Goal: Task Accomplishment & Management: Complete application form

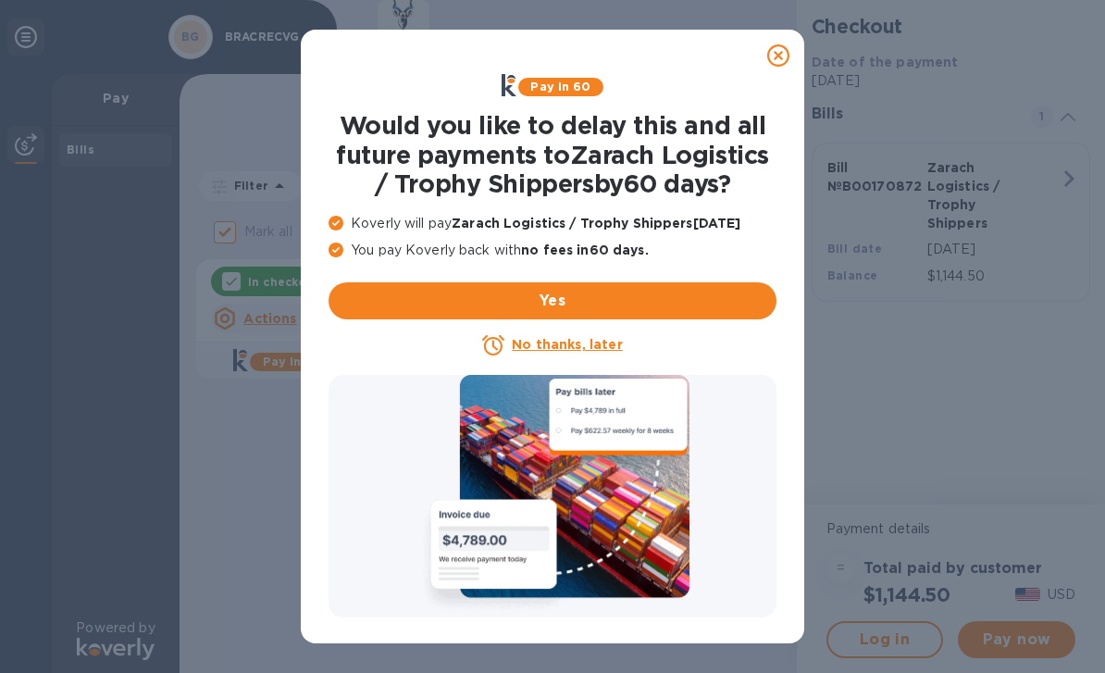
click at [585, 342] on u "No thanks, later" at bounding box center [567, 344] width 110 height 15
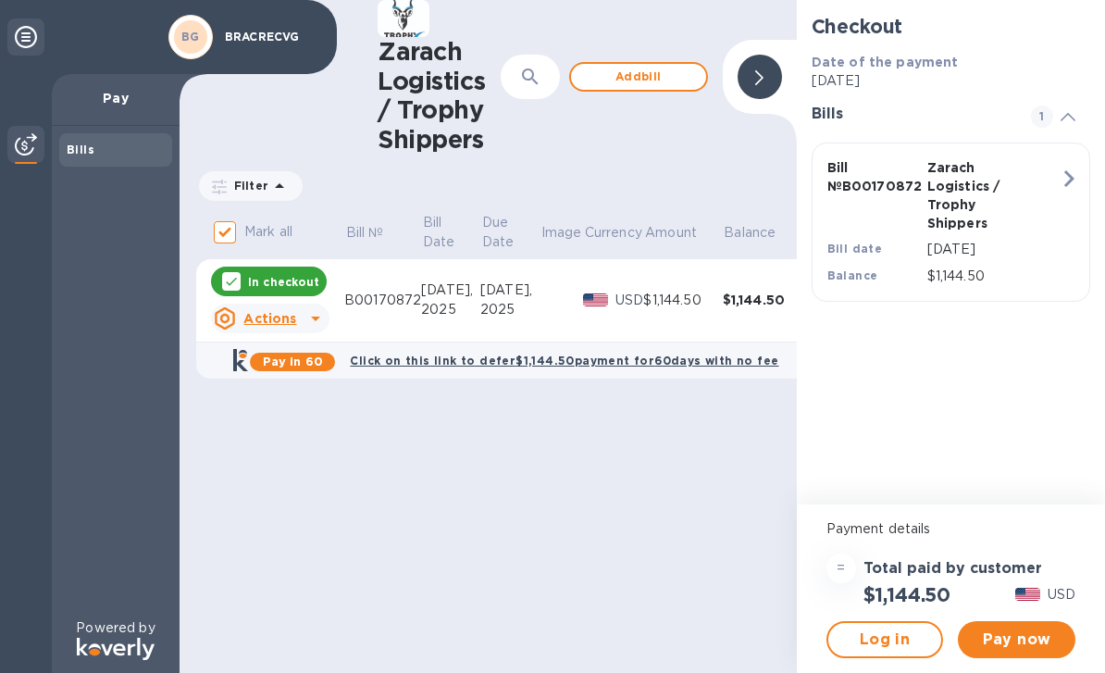
click at [1017, 644] on span "Pay now" at bounding box center [1017, 639] width 88 height 22
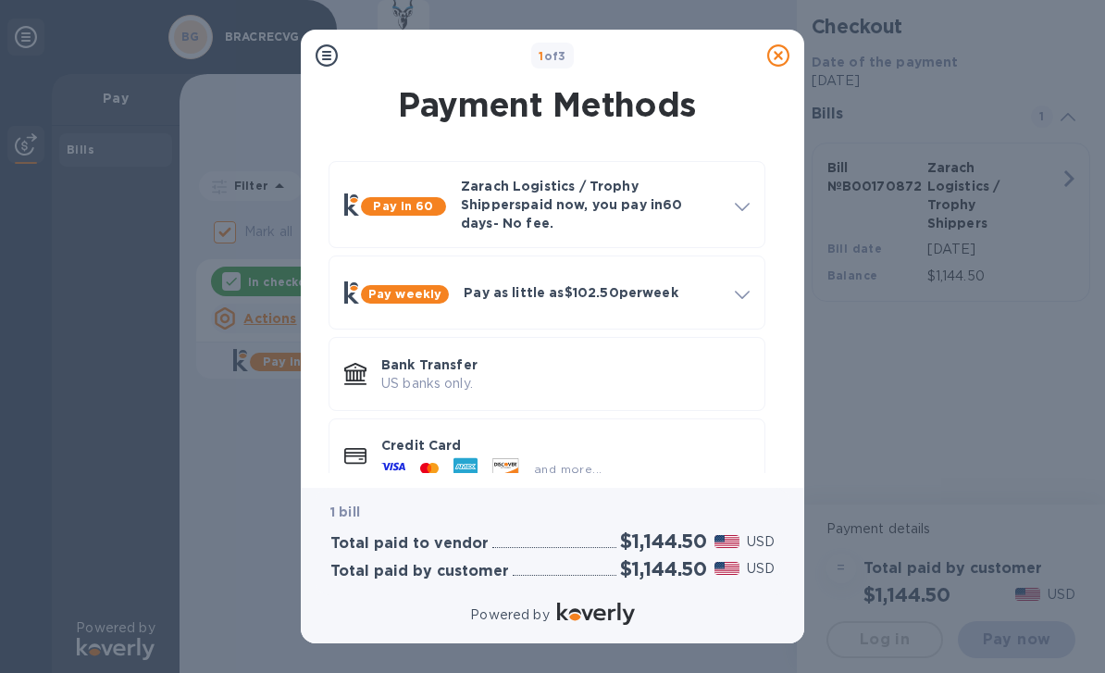
click at [522, 458] on div at bounding box center [506, 468] width 42 height 20
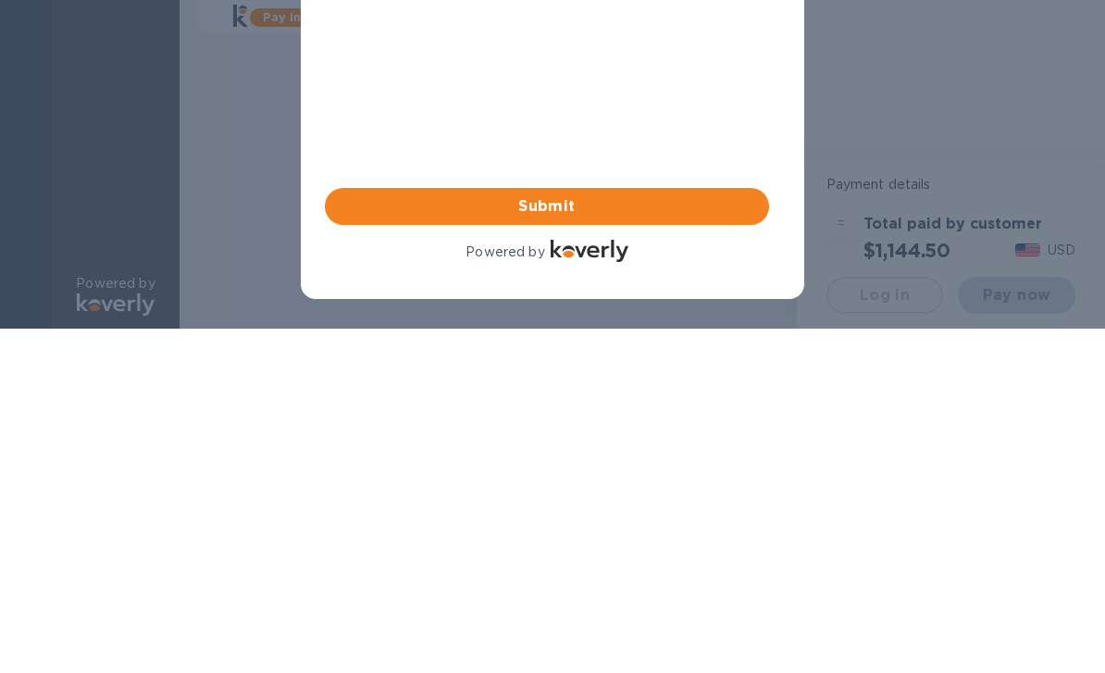
click at [613, 215] on span "Submit" at bounding box center [547, 206] width 415 height 22
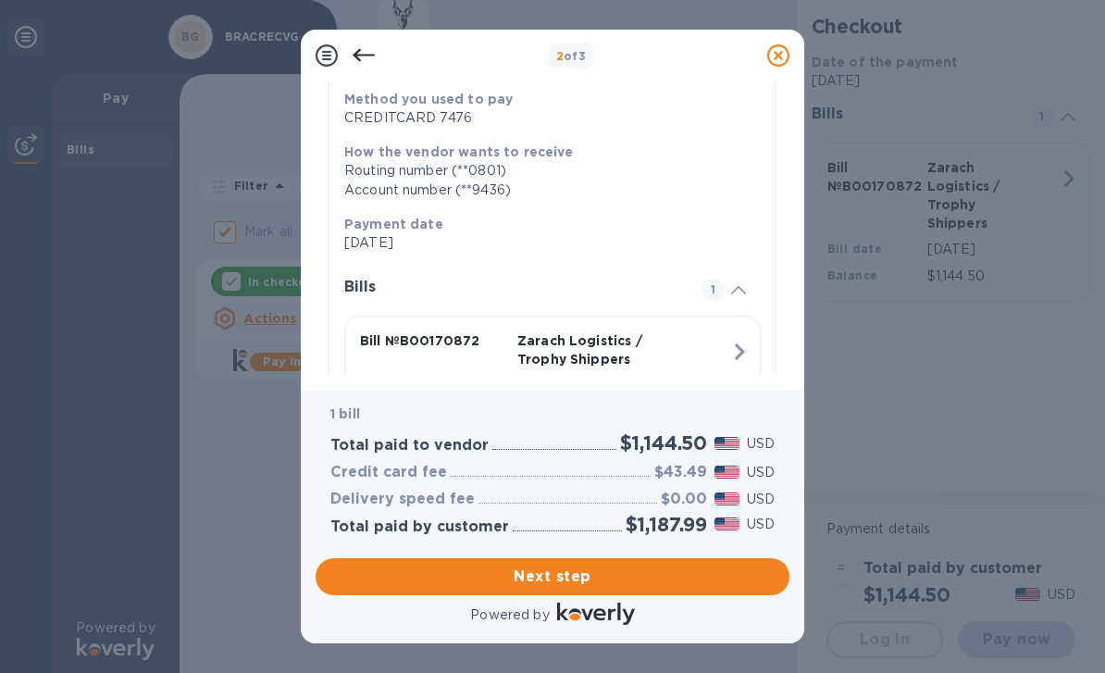
scroll to position [239, 0]
click at [754, 160] on div "Method you used to pay CREDITCARD 7476 How the vendor wants to receive Routing …" at bounding box center [552, 258] width 416 height 371
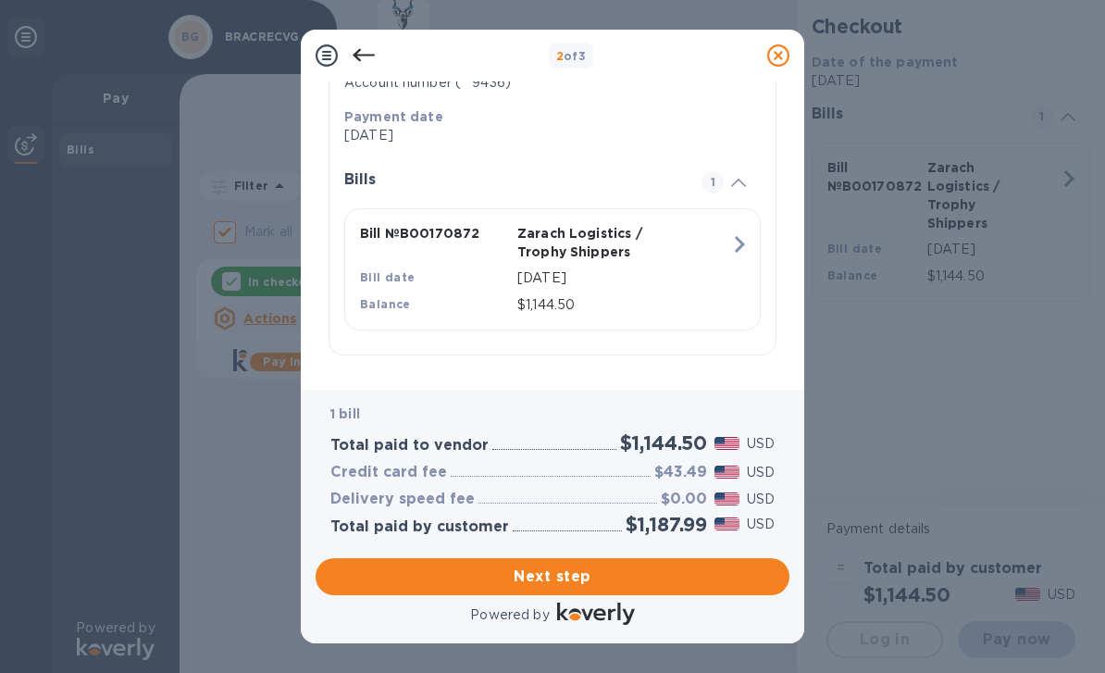
scroll to position [343, 0]
click at [598, 577] on span "Next step" at bounding box center [552, 576] width 444 height 22
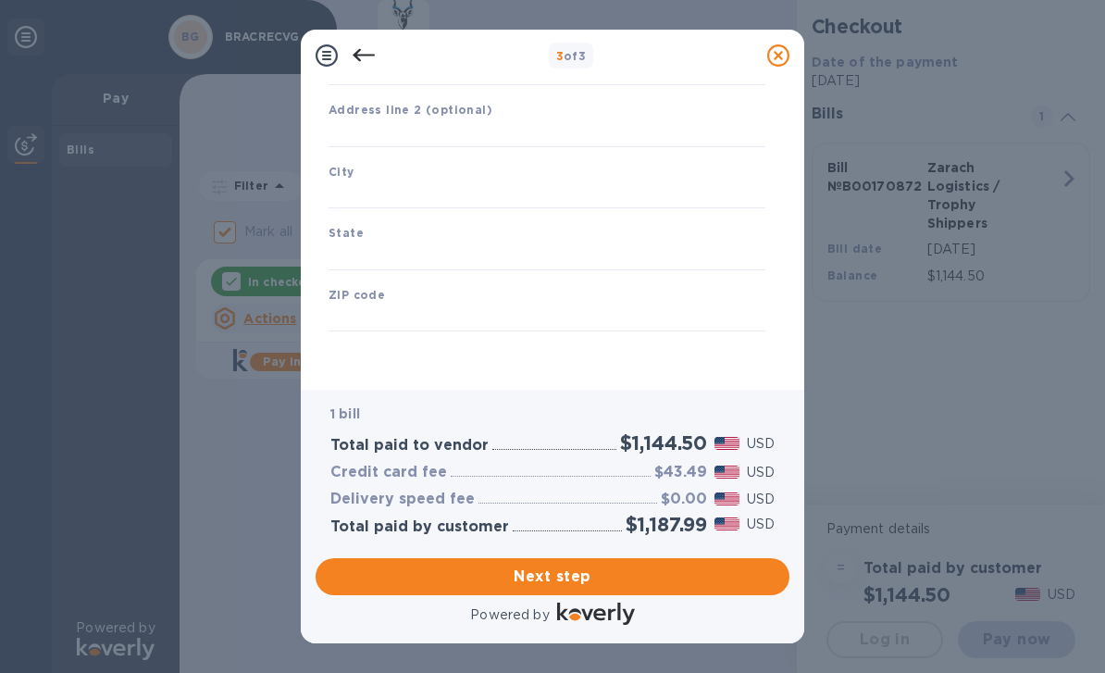
type input "[GEOGRAPHIC_DATA]"
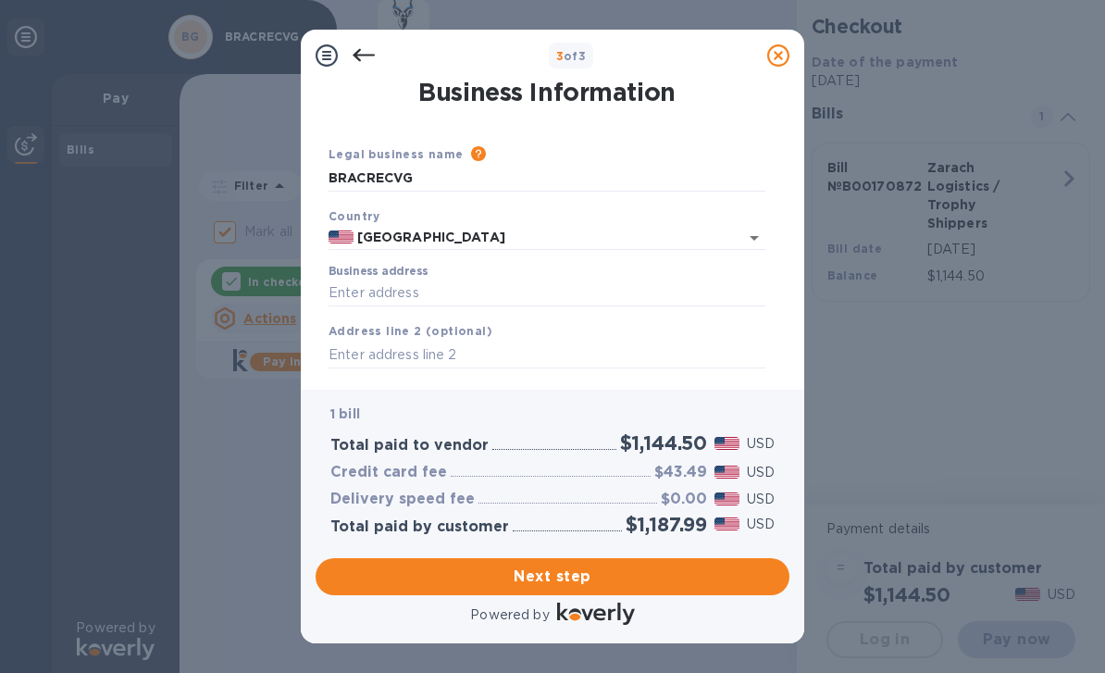
scroll to position [0, 0]
click at [471, 148] on icon at bounding box center [478, 153] width 15 height 15
click at [476, 165] on input "BRACRECVG" at bounding box center [547, 179] width 437 height 28
click at [475, 149] on div "Please provide the legal name that appears on your SS-4 form issued by the IRS …" at bounding box center [615, 154] width 302 height 20
click at [471, 152] on icon at bounding box center [478, 153] width 15 height 15
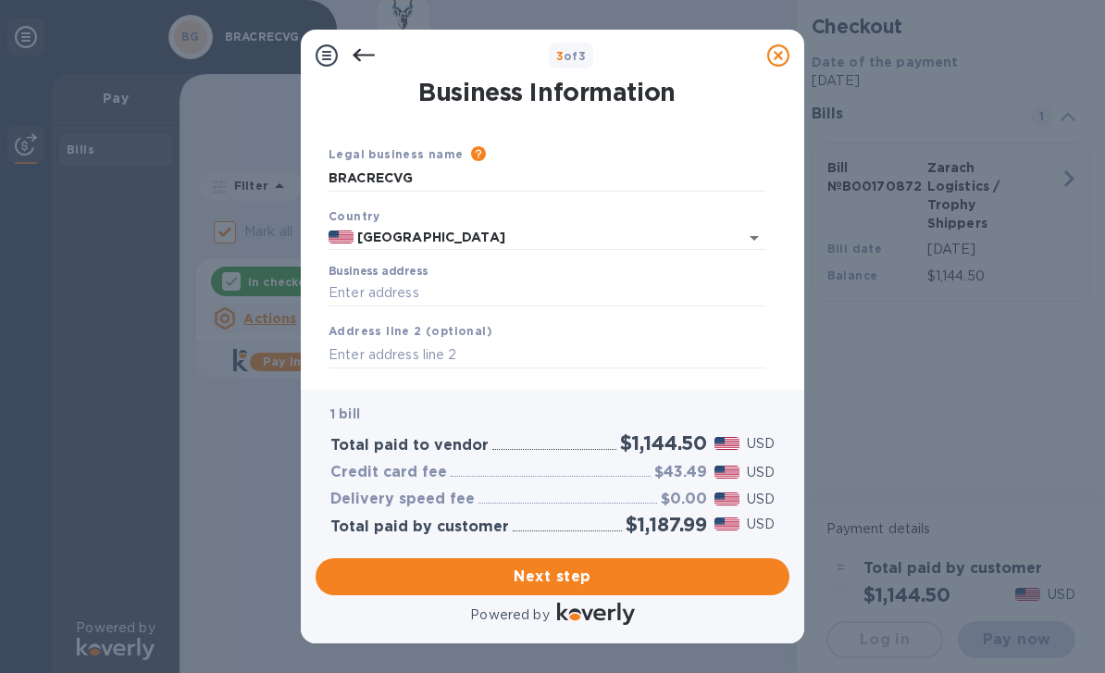
click at [471, 152] on icon at bounding box center [478, 153] width 15 height 15
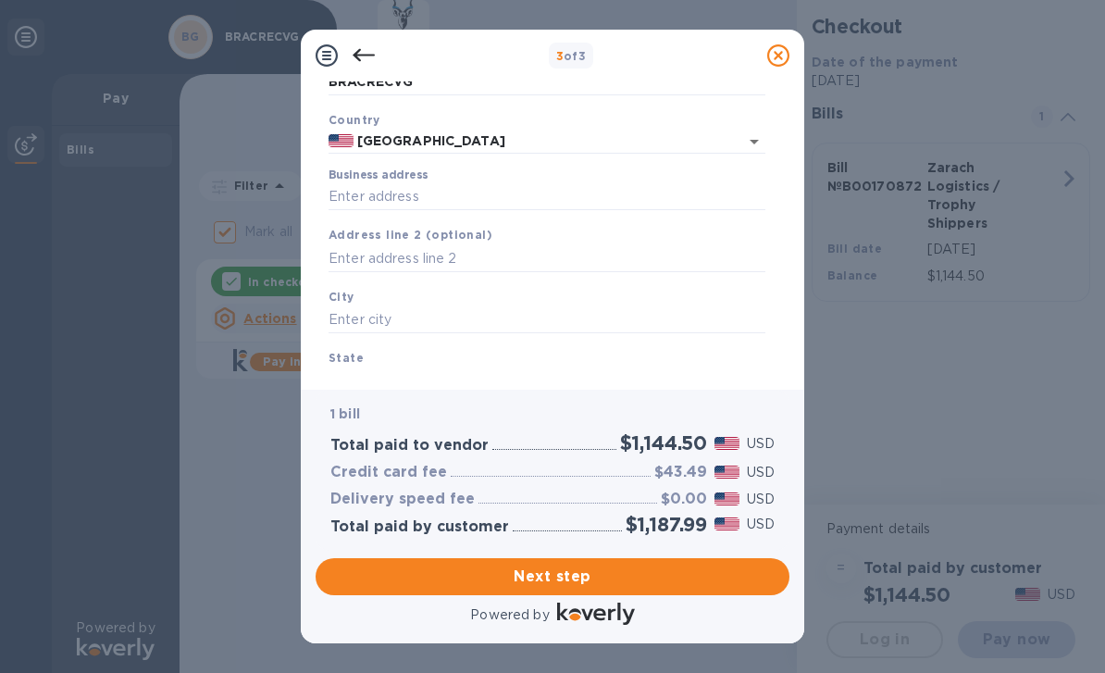
scroll to position [91, 0]
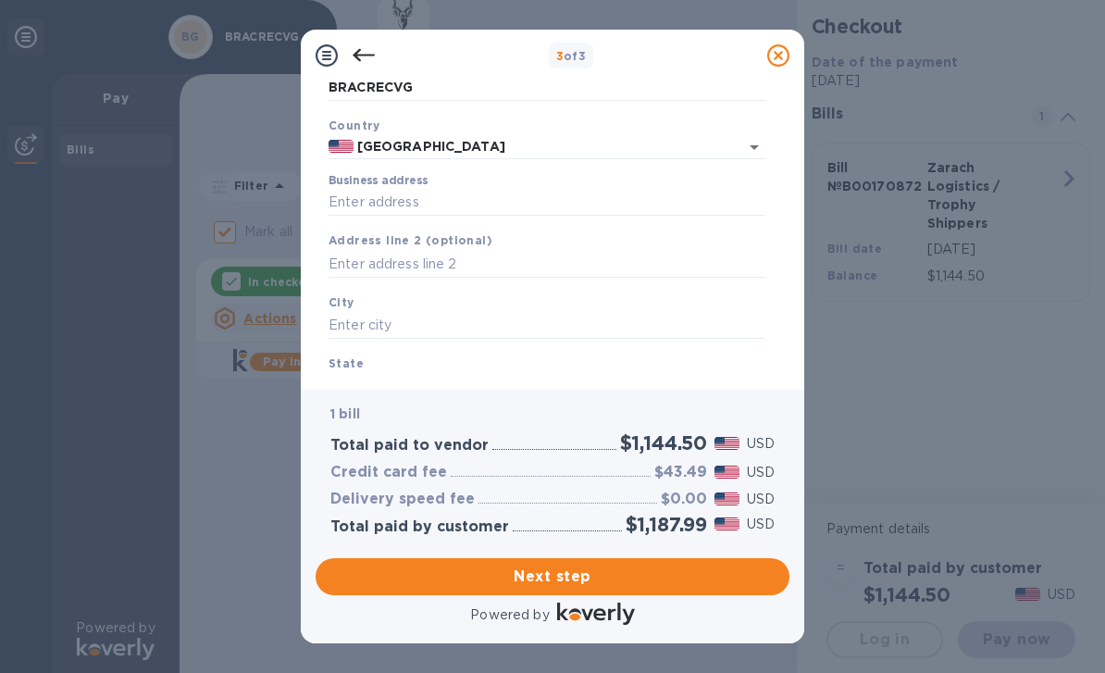
click at [513, 199] on input "Business address" at bounding box center [547, 203] width 437 height 28
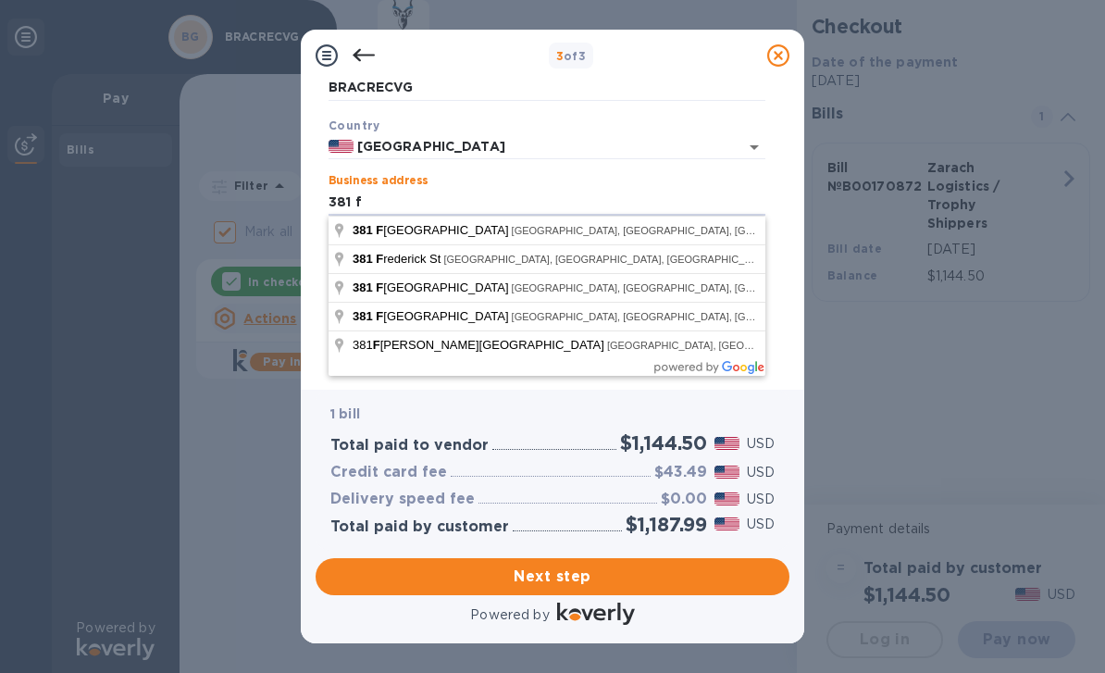
type input "381 fe"
type input "[STREET_ADDRESS][PERSON_NAME]"
type input "[GEOGRAPHIC_DATA]"
type input "OH"
type input "45121"
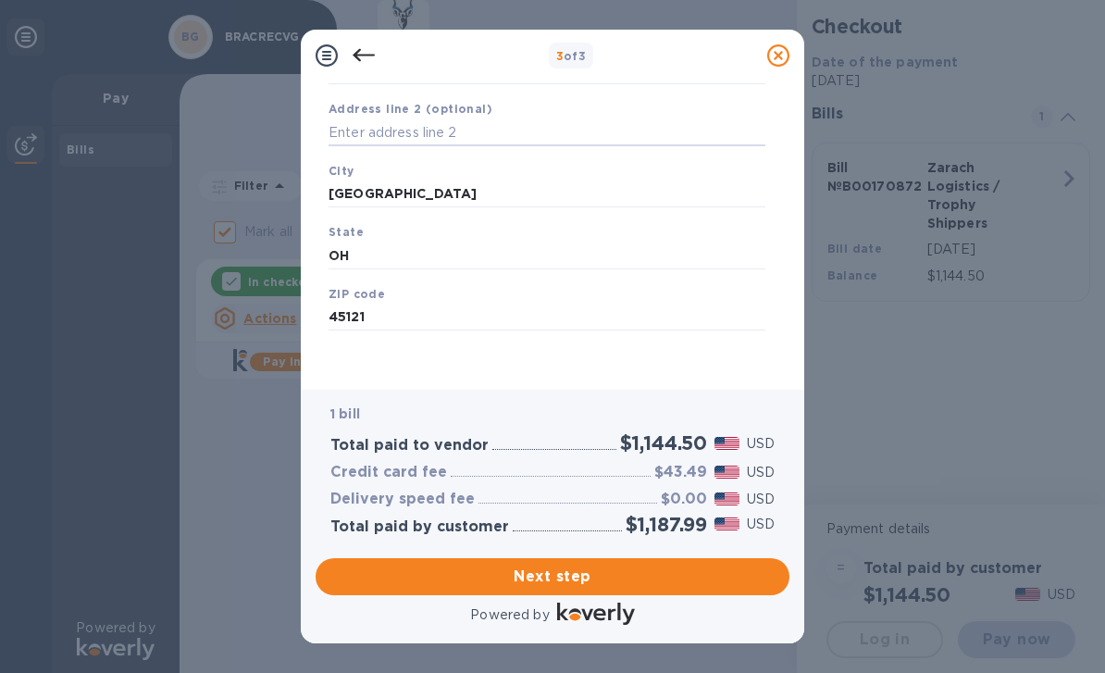
scroll to position [221, 0]
click at [616, 577] on span "Next step" at bounding box center [552, 576] width 444 height 22
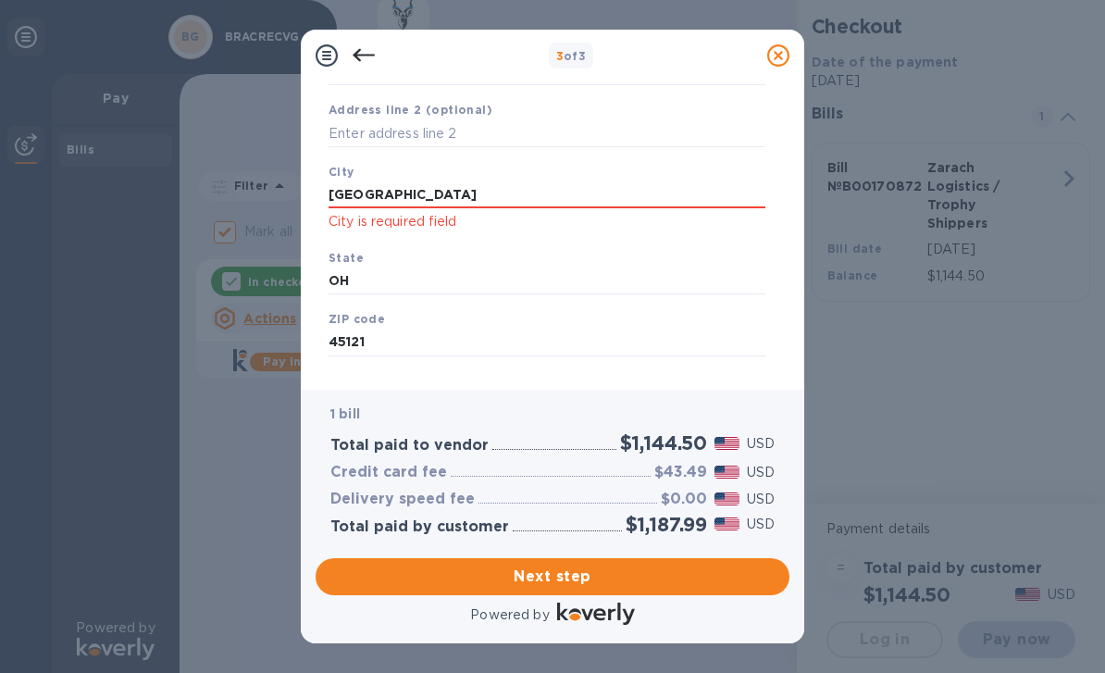
click at [487, 191] on input "[GEOGRAPHIC_DATA]" at bounding box center [547, 195] width 437 height 28
type input "G"
type input "Ge"
type input "[GEOGRAPHIC_DATA]"
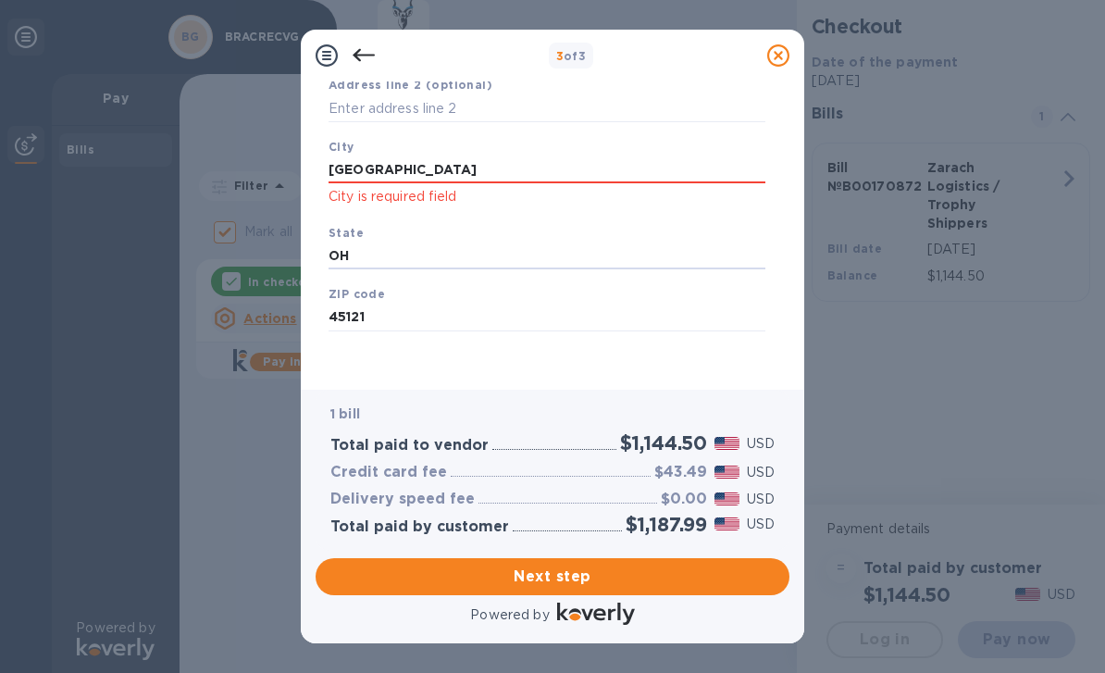
scroll to position [245, 0]
click at [599, 576] on span "Next step" at bounding box center [552, 576] width 444 height 22
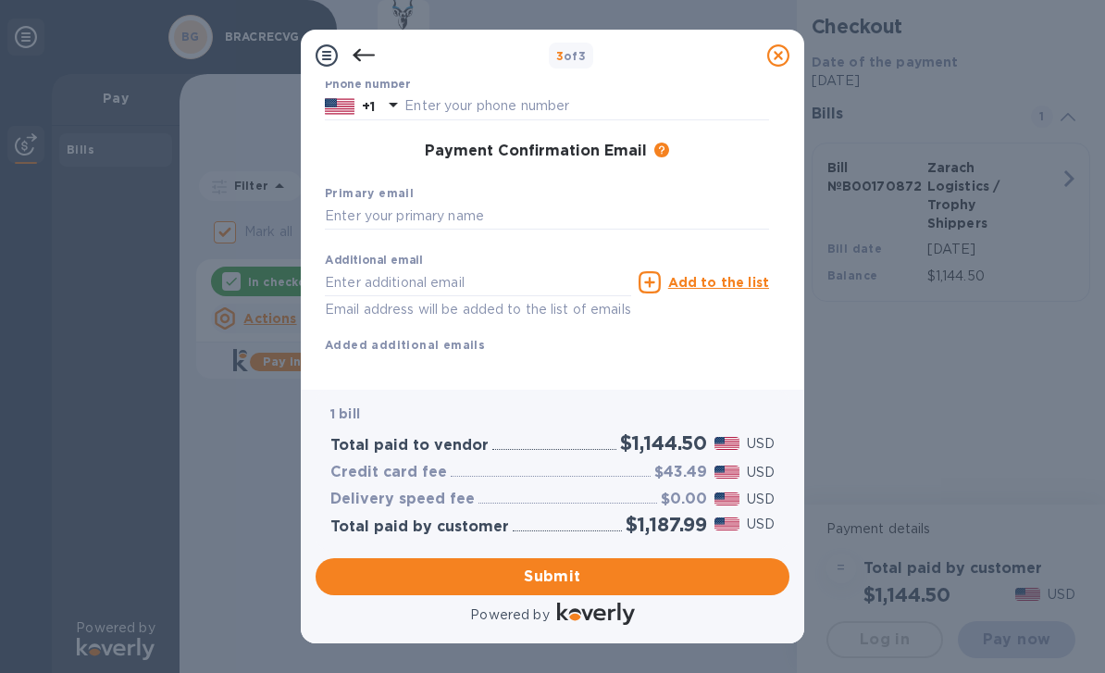
click at [552, 205] on input "text" at bounding box center [547, 217] width 444 height 28
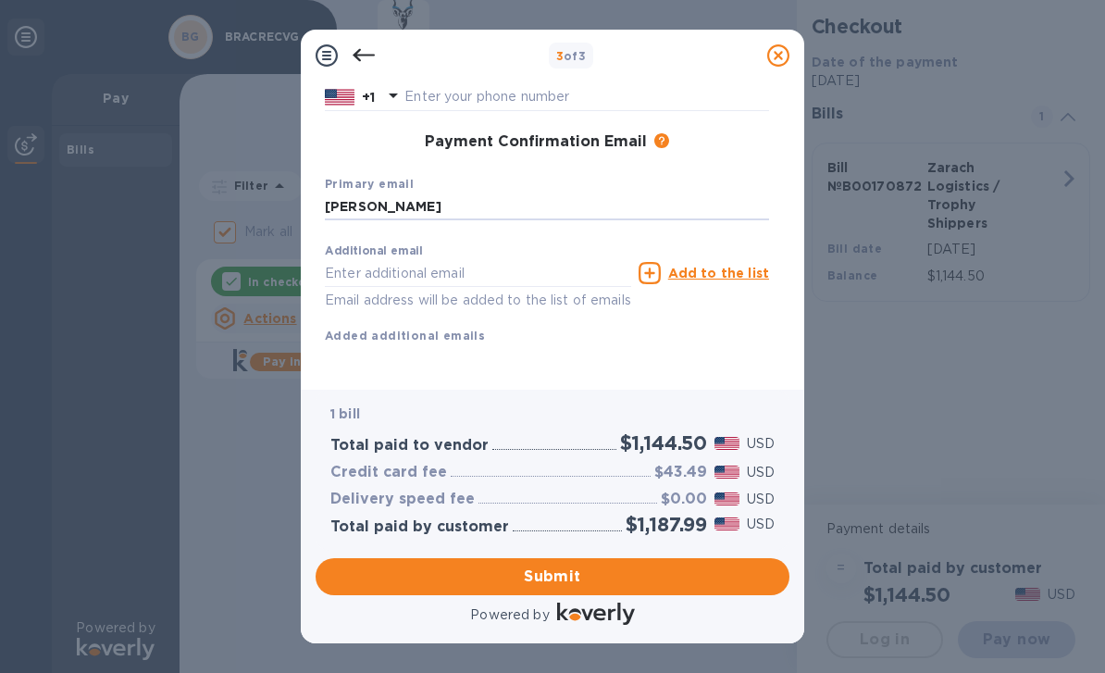
scroll to position [254, 0]
type input "[PERSON_NAME]"
click at [532, 270] on input "text" at bounding box center [478, 274] width 306 height 28
type input "[EMAIL_ADDRESS][DOMAIN_NAME]"
click at [618, 573] on span "Submit" at bounding box center [552, 576] width 444 height 22
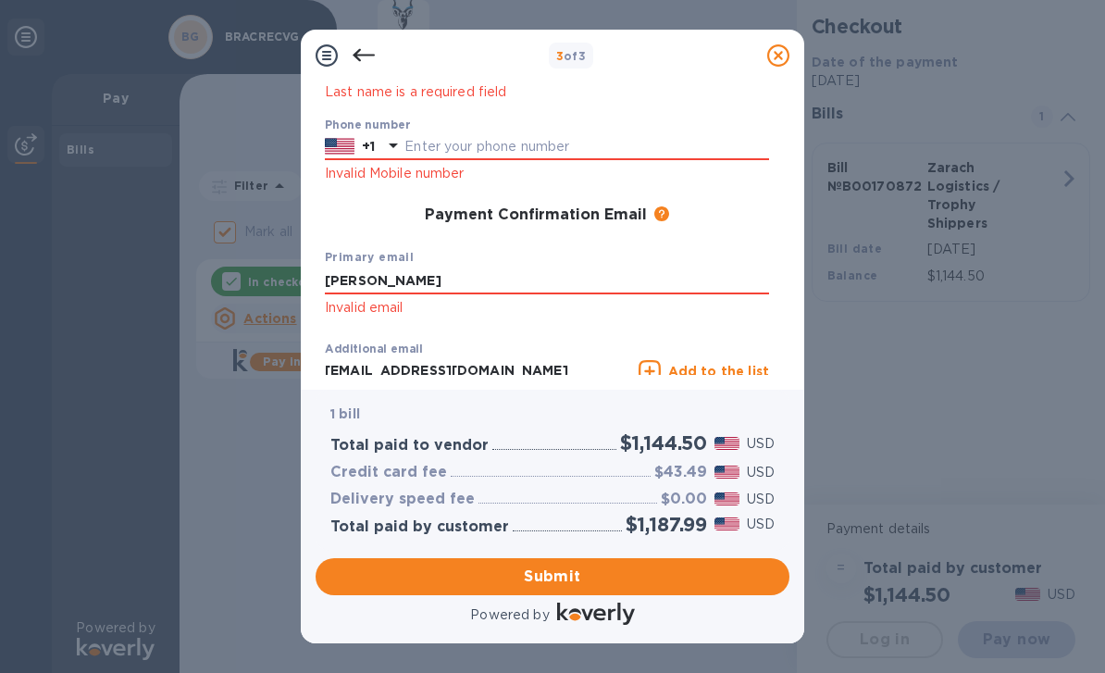
click at [525, 142] on input "text" at bounding box center [586, 147] width 365 height 28
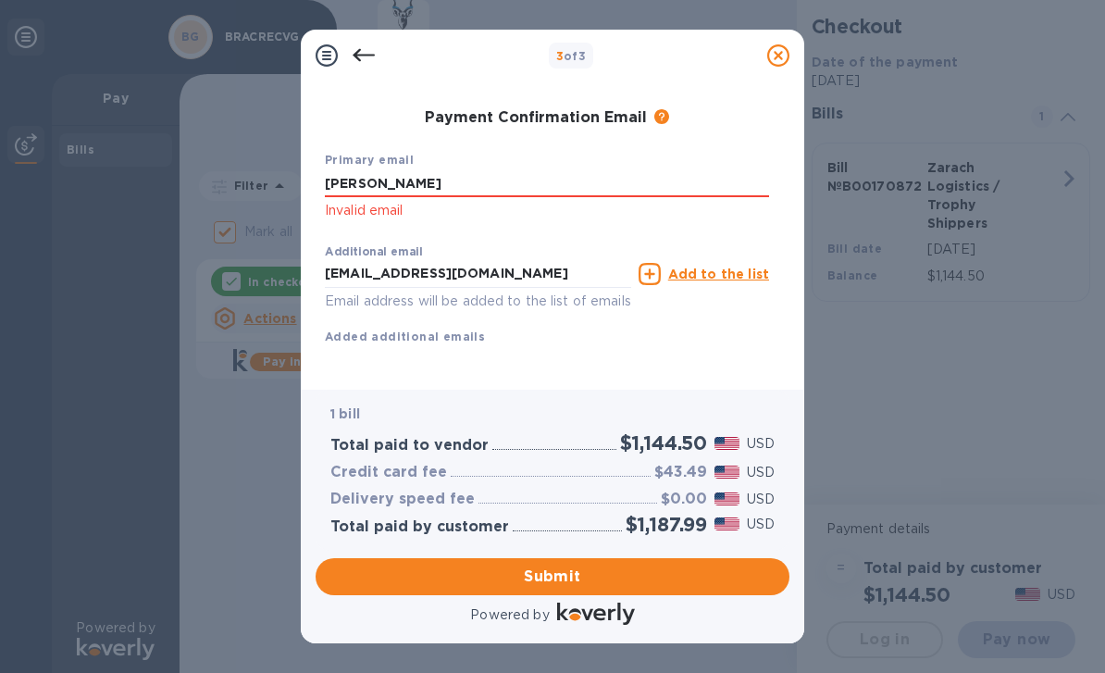
scroll to position [350, 0]
type input "5136783599"
click at [545, 184] on input "[PERSON_NAME]" at bounding box center [547, 184] width 444 height 28
type input "B"
type input "[EMAIL_ADDRESS][DOMAIN_NAME]"
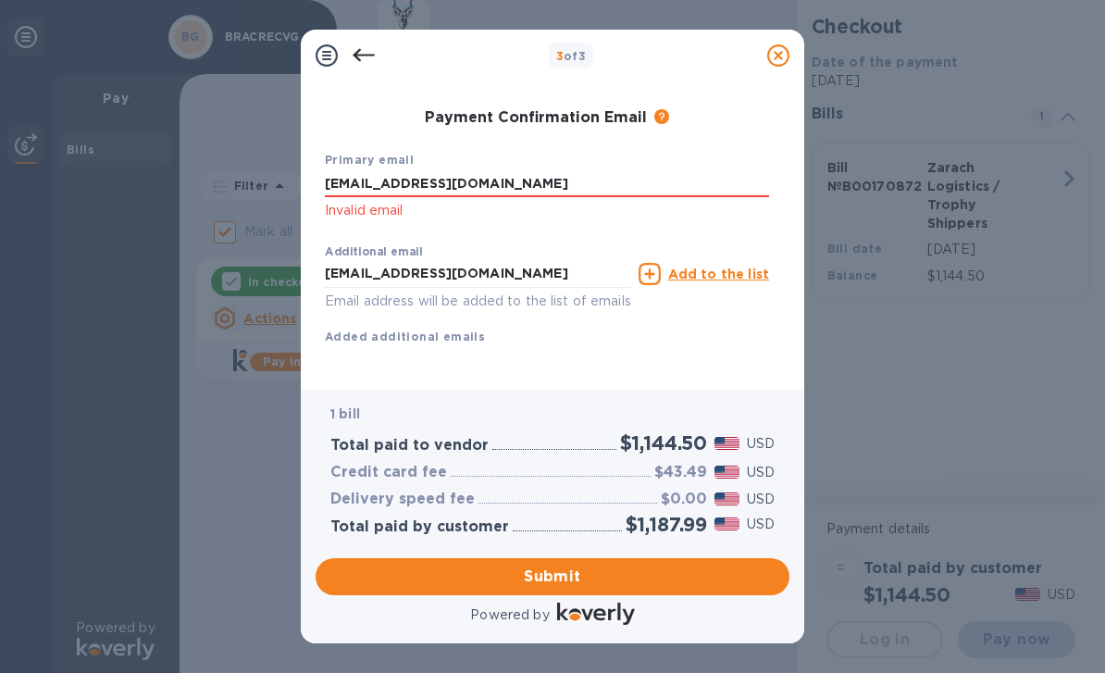
click at [544, 260] on input "[EMAIL_ADDRESS][DOMAIN_NAME]" at bounding box center [478, 274] width 306 height 28
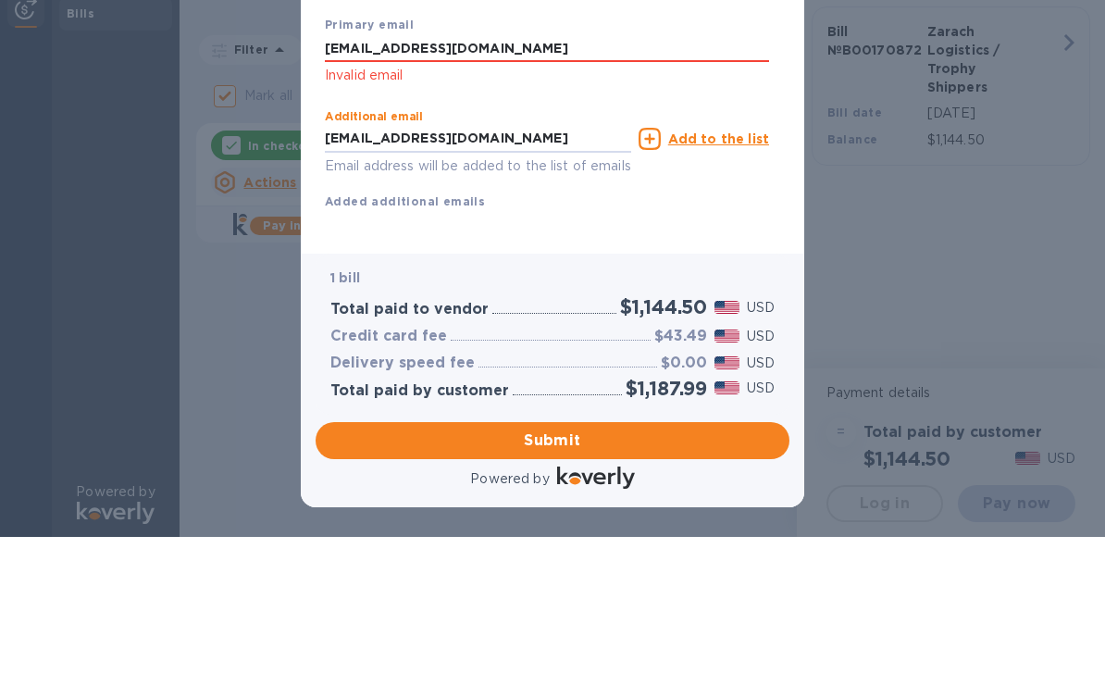
click at [552, 140] on input "[EMAIL_ADDRESS][DOMAIN_NAME]" at bounding box center [478, 139] width 306 height 28
type input "Bu"
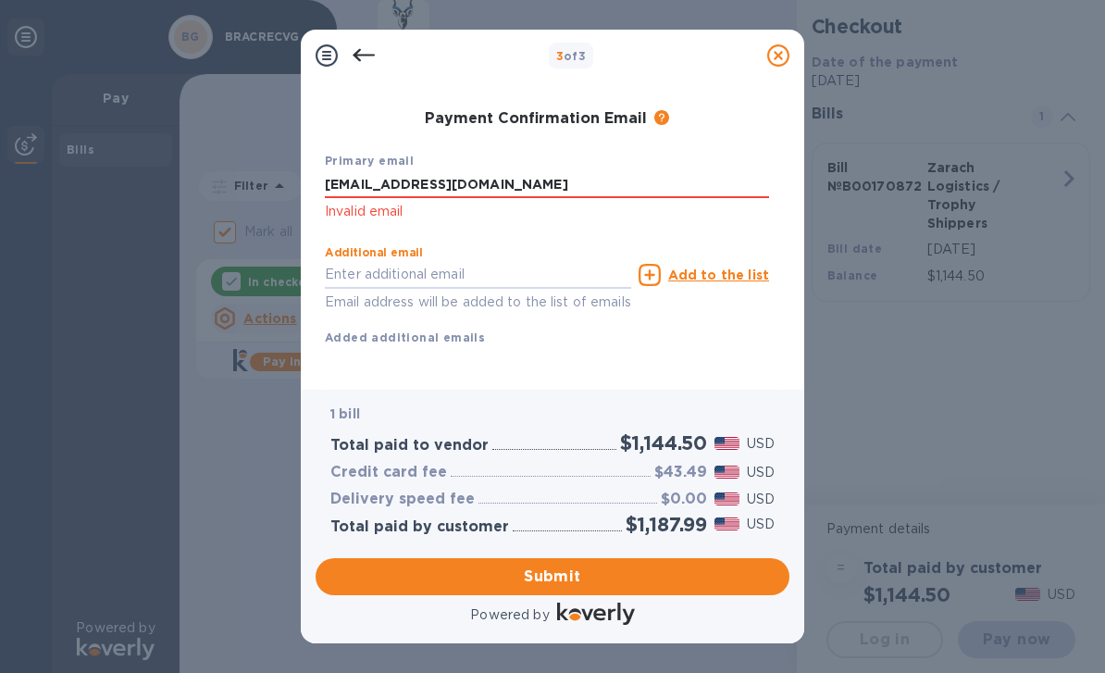
click at [614, 572] on span "Submit" at bounding box center [552, 576] width 444 height 22
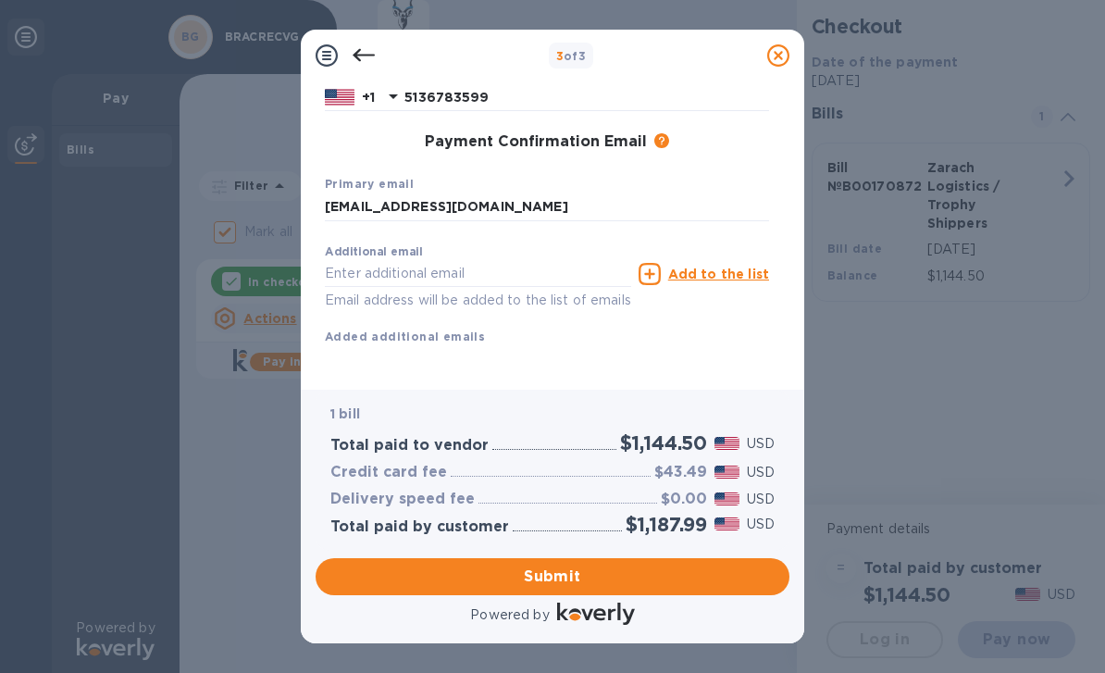
scroll to position [302, 0]
click at [562, 577] on span "Submit" at bounding box center [552, 576] width 444 height 22
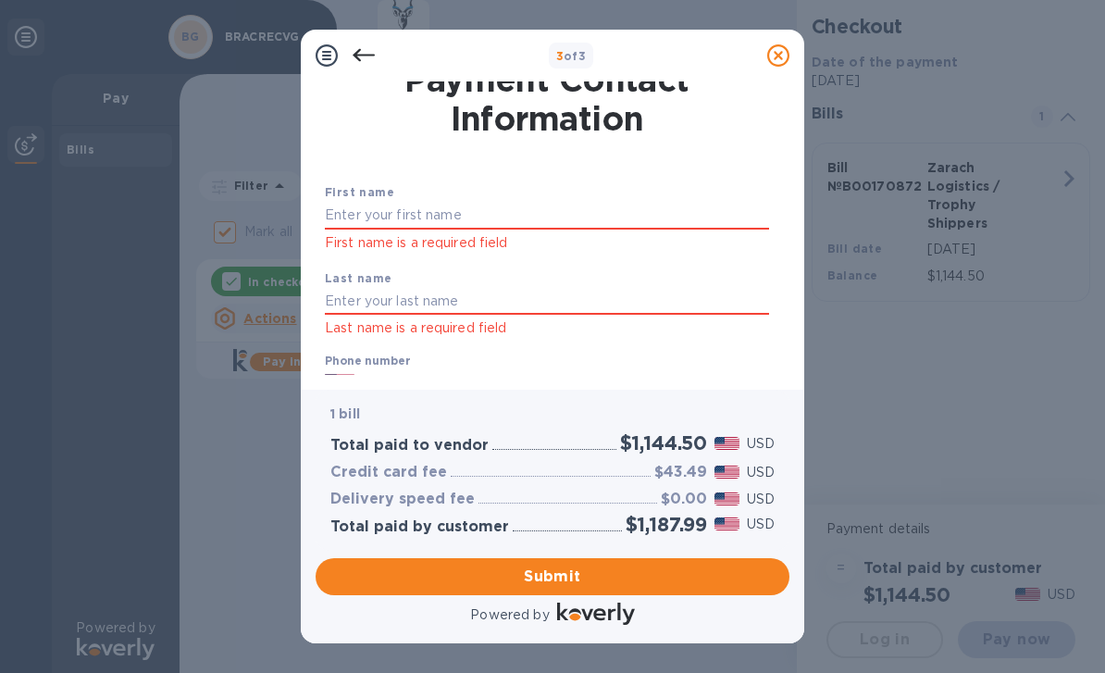
scroll to position [16, 0]
click at [470, 211] on input "text" at bounding box center [547, 218] width 444 height 28
type input "Br"
type input "[PERSON_NAME]"
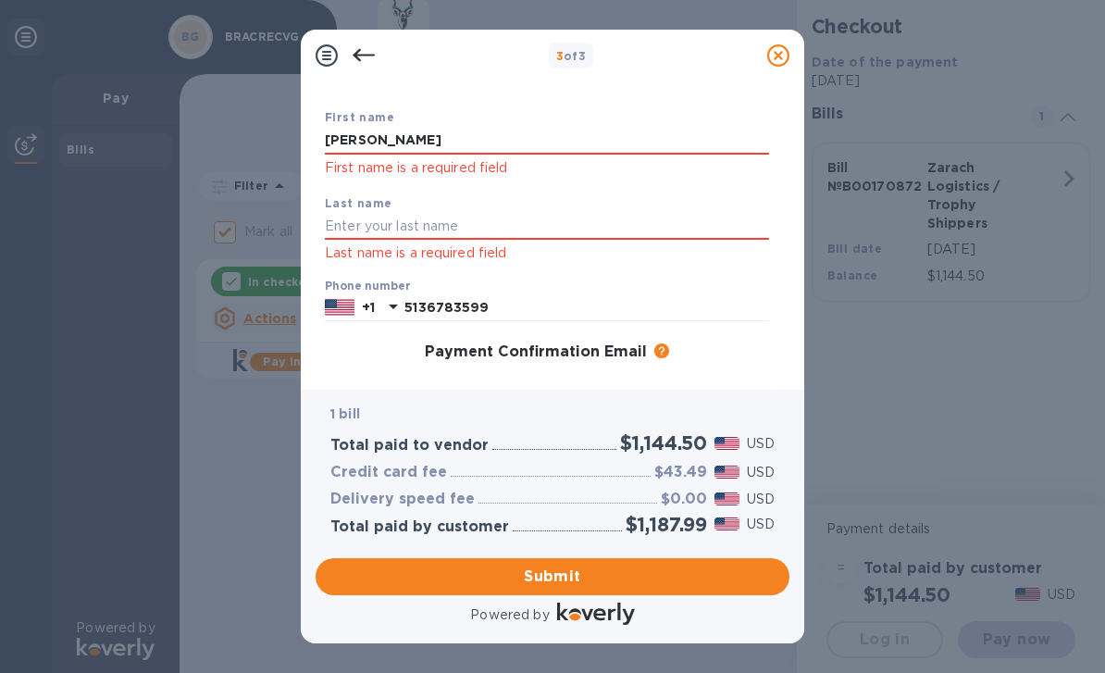
scroll to position [131, 0]
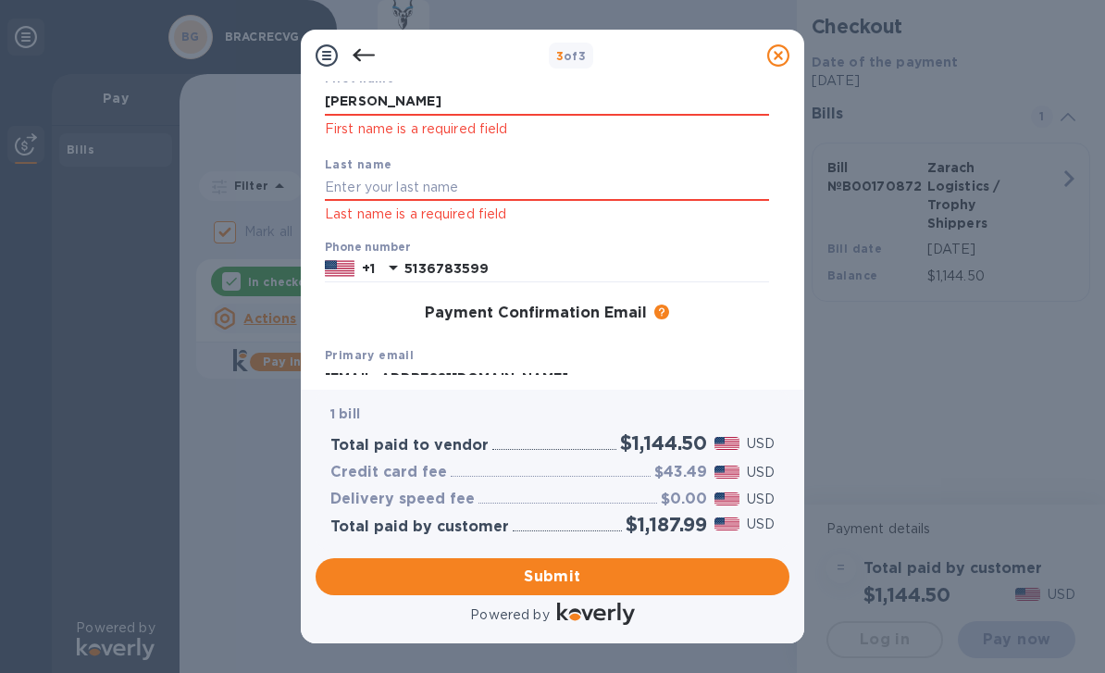
click at [511, 183] on input "text" at bounding box center [547, 188] width 444 height 28
type input "Cr"
type input "[PERSON_NAME]"
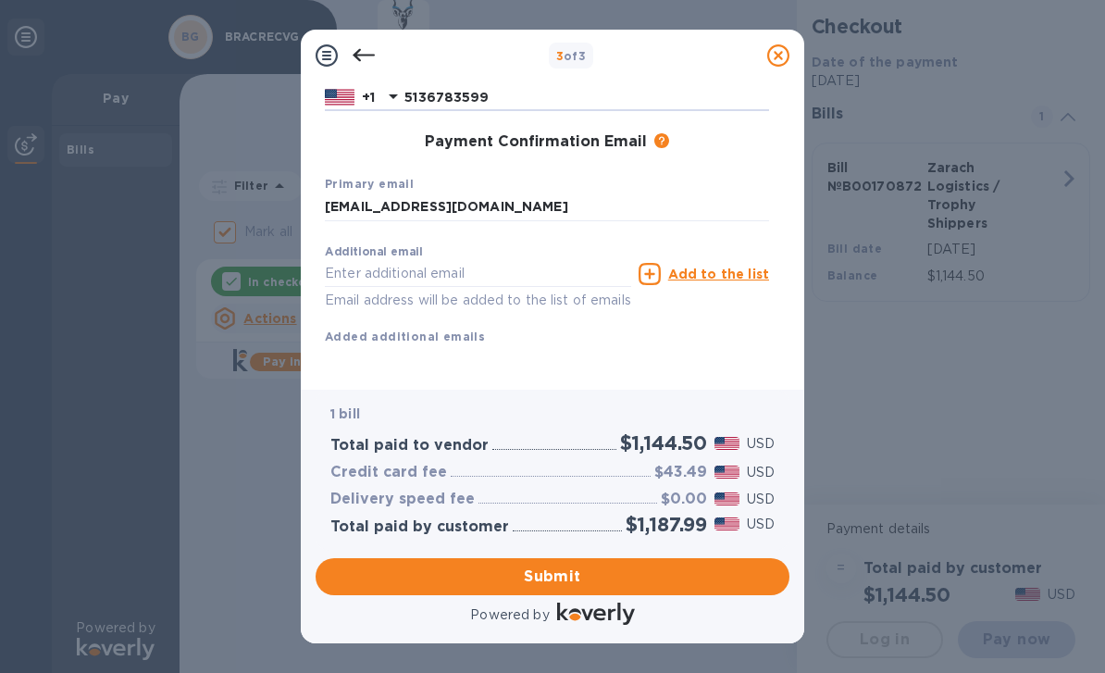
scroll to position [302, 0]
click at [590, 578] on span "Submit" at bounding box center [552, 576] width 444 height 22
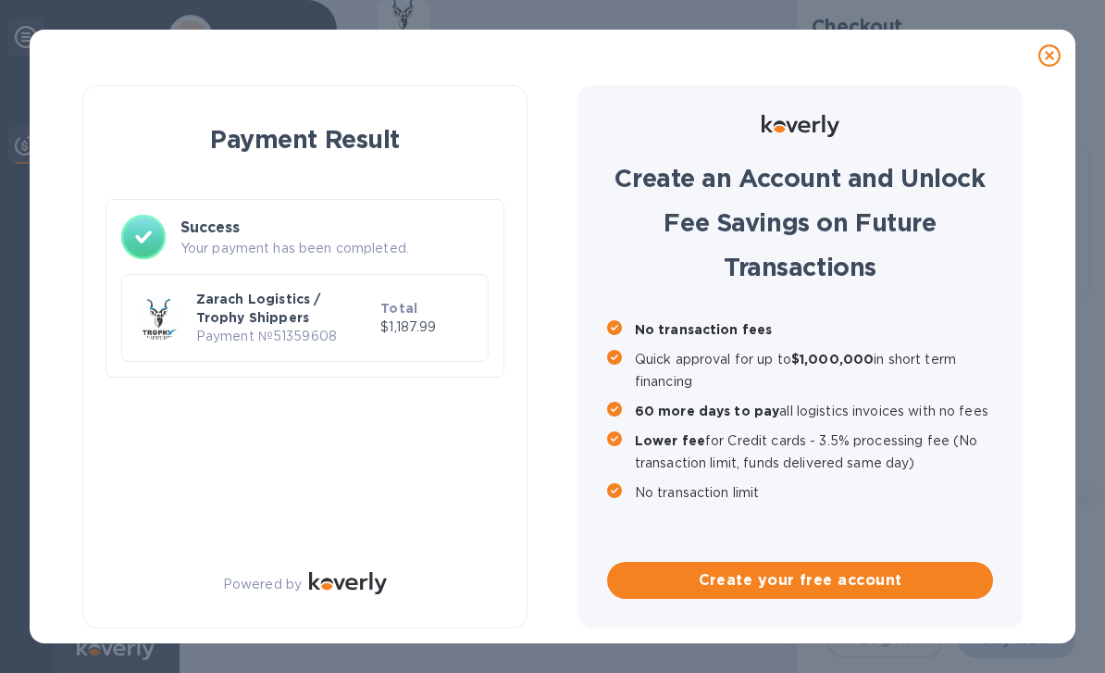
checkbox input "false"
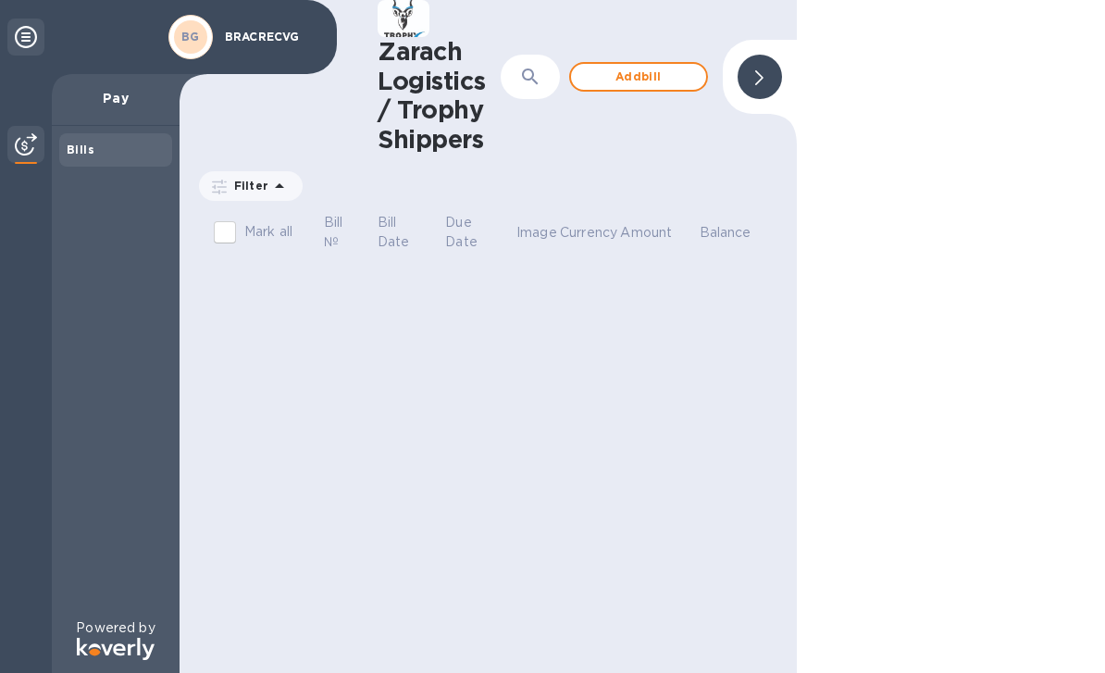
click at [627, 664] on div "Zarach Logistics / Trophy Shippers ​ Add bill Filter Amount Mark all Bill № Bil…" at bounding box center [488, 336] width 617 height 673
